Goal: Task Accomplishment & Management: Complete application form

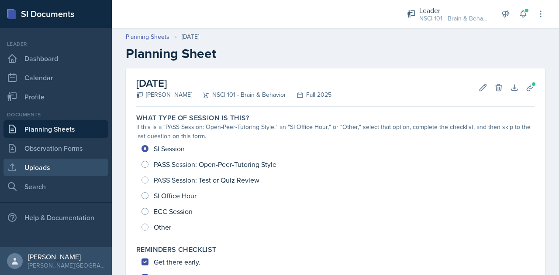
click at [34, 171] on link "Uploads" at bounding box center [55, 167] width 105 height 17
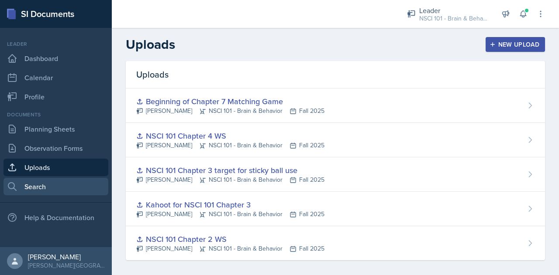
click at [49, 186] on link "Search" at bounding box center [55, 186] width 105 height 17
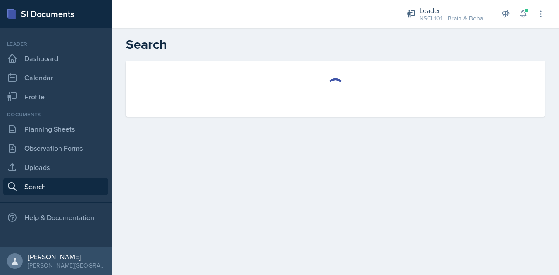
select select "all"
select select "1"
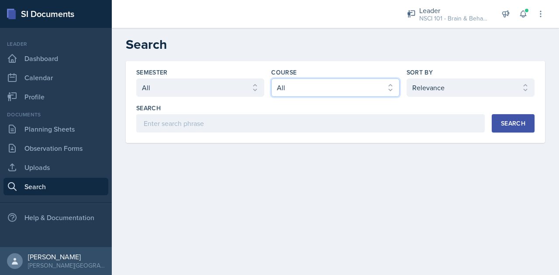
click at [321, 93] on select "Select course All ACCT 113 - Principles of Accounting I ACCT 213 - Intermediate…" at bounding box center [335, 88] width 128 height 18
click at [331, 87] on select "Select course All ACCT 113 - Principles of Accounting I ACCT 213 - Intermediate…" at bounding box center [335, 88] width 128 height 18
click at [367, 86] on select "Select course All ACCT 113 - Principles of Accounting I ACCT 213 - Intermediate…" at bounding box center [335, 88] width 128 height 18
click at [197, 203] on main "Search Semester Select semester All Fall 2025 SPRING 2025 Fall 2024 Spring 2024…" at bounding box center [335, 151] width 447 height 247
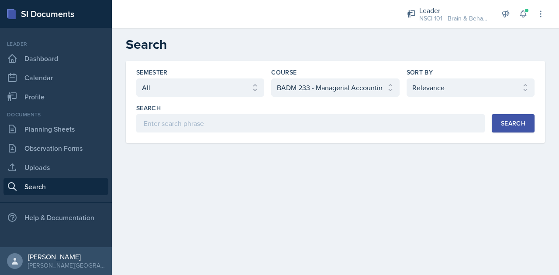
click at [197, 203] on main "Search Semester Select semester All Fall 2025 SPRING 2025 Fall 2024 Spring 2024…" at bounding box center [335, 151] width 447 height 247
click at [393, 92] on select "Select course All ACCT 113 - Principles of Accounting I ACCT 213 - Intermediate…" at bounding box center [335, 88] width 128 height 18
select select "81bb374f-e51e-405f-8b12-8170eea9df7e"
click at [271, 79] on select "Select course All ACCT 113 - Principles of Accounting I ACCT 213 - Intermediate…" at bounding box center [335, 88] width 128 height 18
click at [527, 119] on button "Search" at bounding box center [512, 123] width 43 height 18
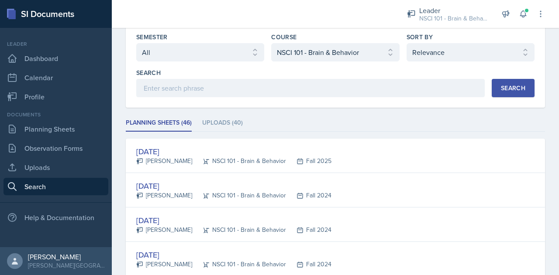
scroll to position [36, 0]
click at [225, 123] on li "Uploads (40)" at bounding box center [222, 122] width 41 height 17
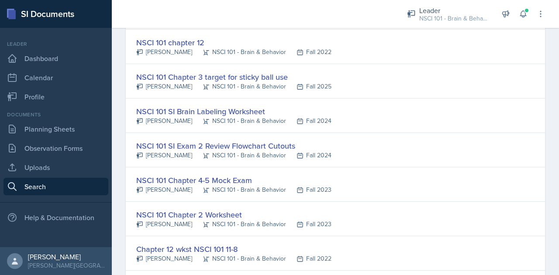
scroll to position [524, 0]
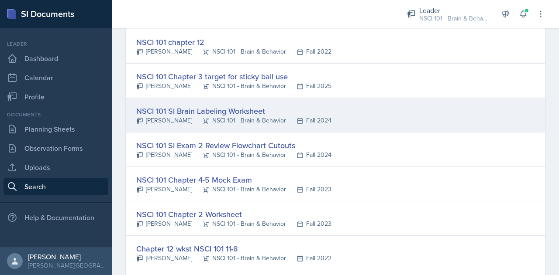
click at [217, 107] on div "NSCI 101 SI Brain Labeling Worksheet" at bounding box center [233, 111] width 195 height 12
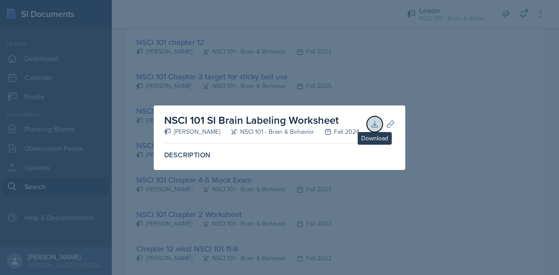
click at [375, 125] on icon at bounding box center [374, 124] width 6 height 6
click at [329, 77] on div at bounding box center [279, 137] width 559 height 275
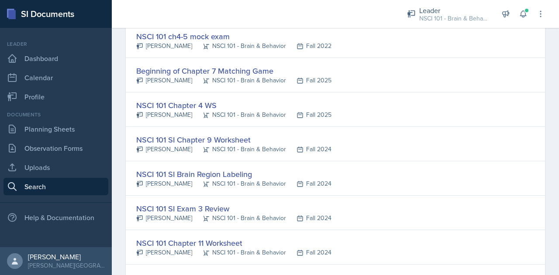
scroll to position [808, 0]
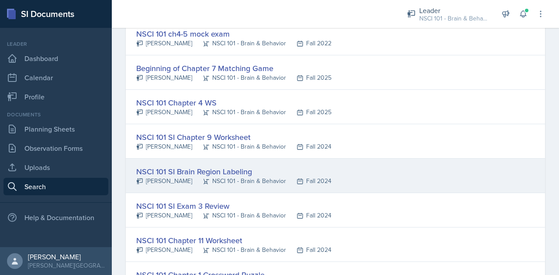
click at [223, 166] on div "NSCI 101 SI Brain Region Labeling" at bounding box center [233, 172] width 195 height 12
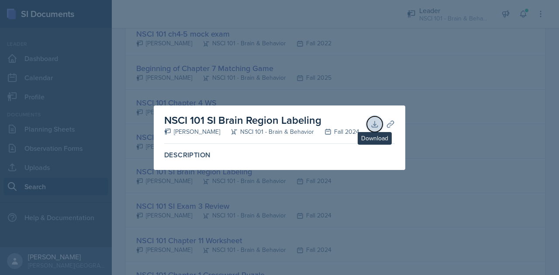
click at [371, 125] on icon at bounding box center [374, 124] width 9 height 9
click at [384, 90] on div at bounding box center [279, 137] width 559 height 275
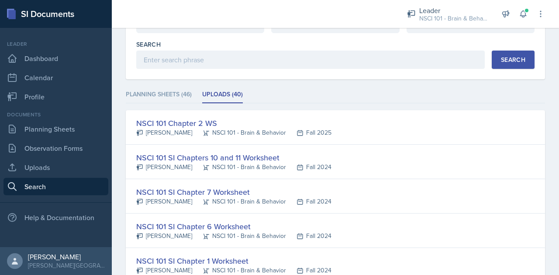
scroll to position [0, 0]
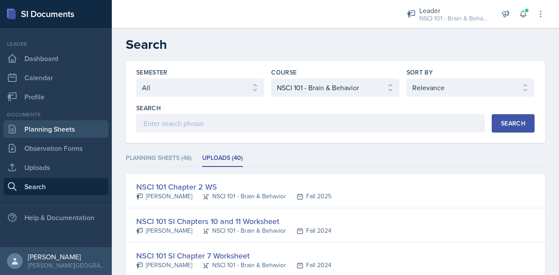
click at [45, 127] on link "Planning Sheets" at bounding box center [55, 128] width 105 height 17
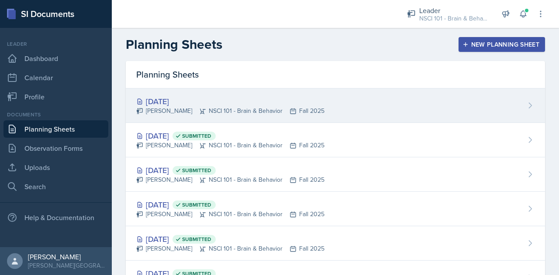
click at [222, 95] on div "[DATE] [GEOGRAPHIC_DATA][PERSON_NAME] NSCI 101 - Brain & Behavior Fall 2025" at bounding box center [335, 106] width 419 height 34
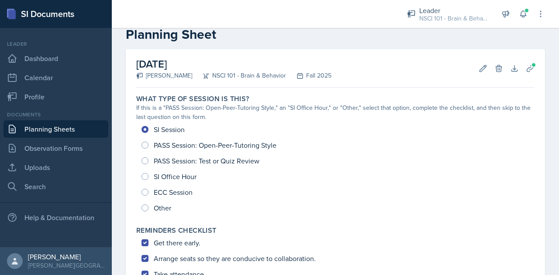
scroll to position [18, 0]
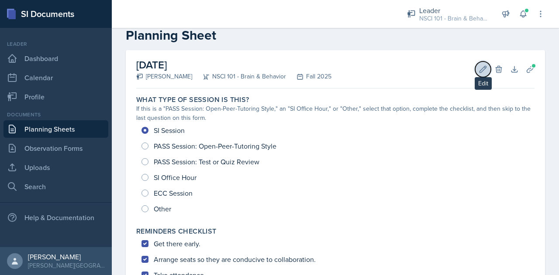
click at [477, 74] on button "Edit" at bounding box center [483, 70] width 16 height 16
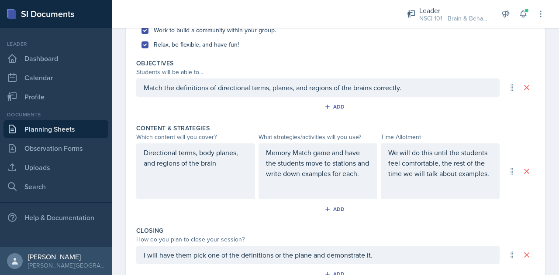
scroll to position [421, 0]
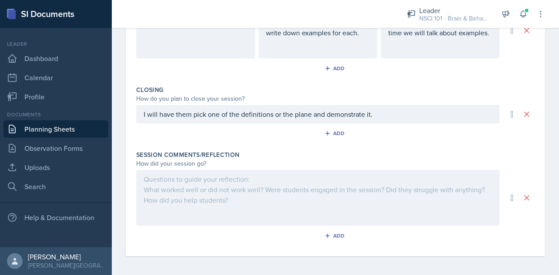
click at [227, 193] on div at bounding box center [317, 198] width 363 height 56
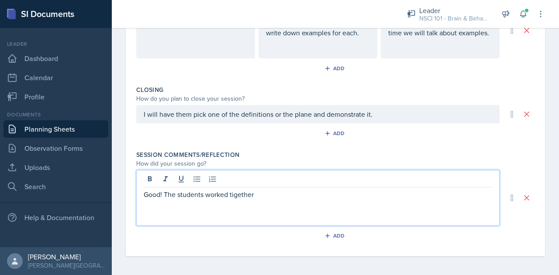
click at [234, 194] on p "Good! The students worked tigether" at bounding box center [318, 194] width 348 height 10
click at [271, 193] on p "Good! The students worked together" at bounding box center [318, 194] width 348 height 10
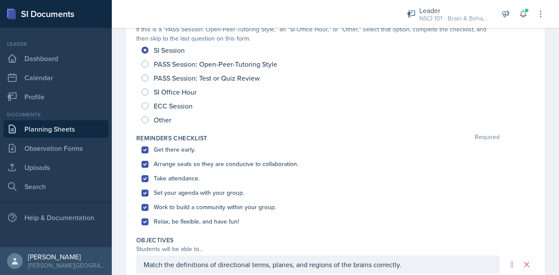
scroll to position [0, 0]
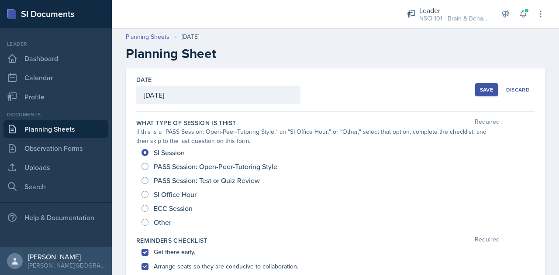
click at [480, 88] on div "Save" at bounding box center [486, 89] width 13 height 7
